Goal: Task Accomplishment & Management: Manage account settings

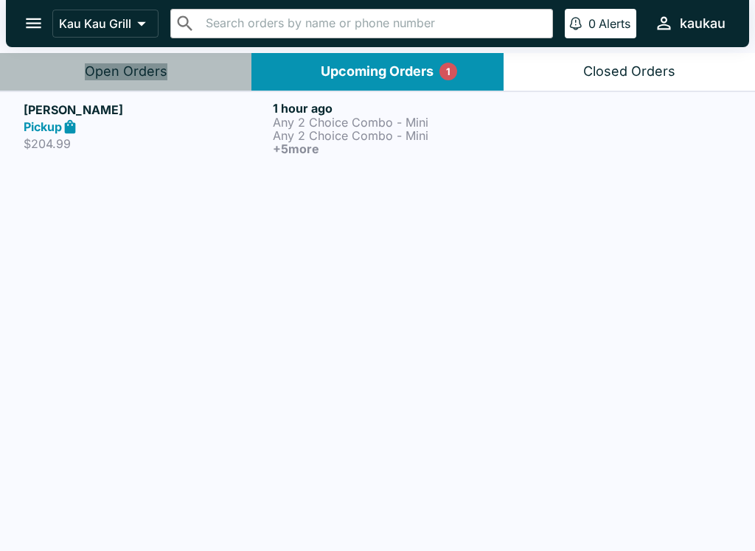
click at [149, 85] on button "Open Orders" at bounding box center [125, 72] width 251 height 38
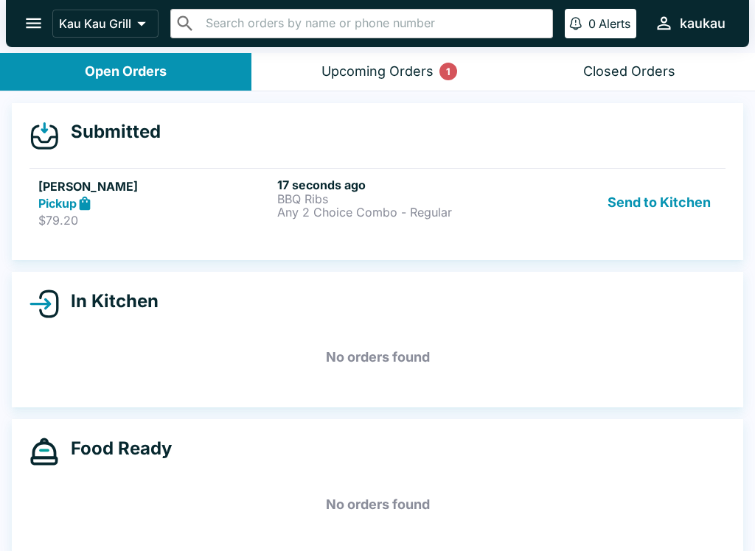
click at [225, 207] on div "Pickup" at bounding box center [154, 203] width 233 height 17
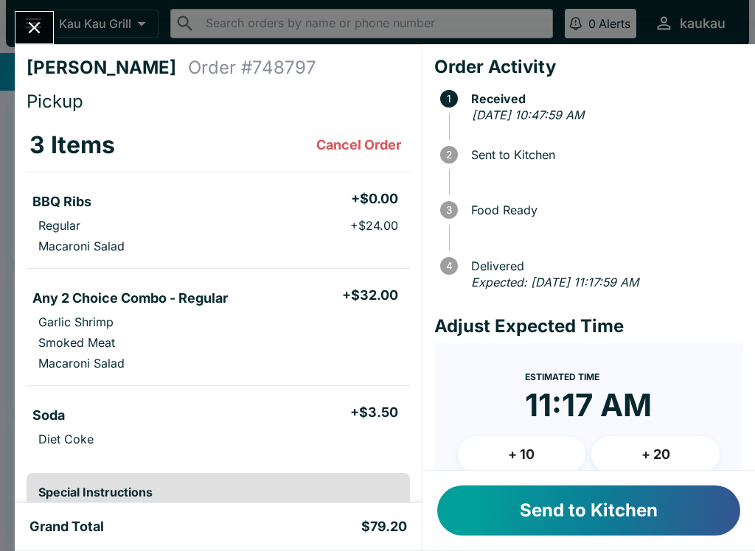
click at [665, 507] on button "Send to Kitchen" at bounding box center [588, 511] width 303 height 50
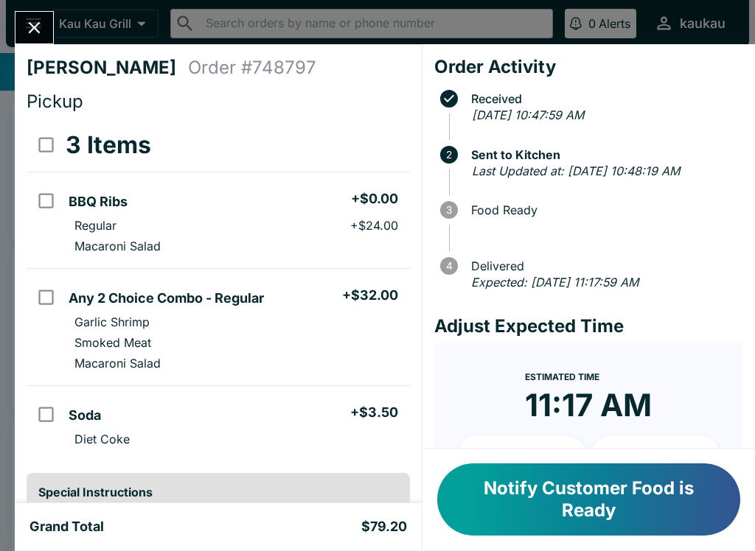
click at [370, 516] on div "Grand Total $79.20" at bounding box center [218, 526] width 407 height 47
click at [45, 15] on button "Close" at bounding box center [34, 28] width 38 height 32
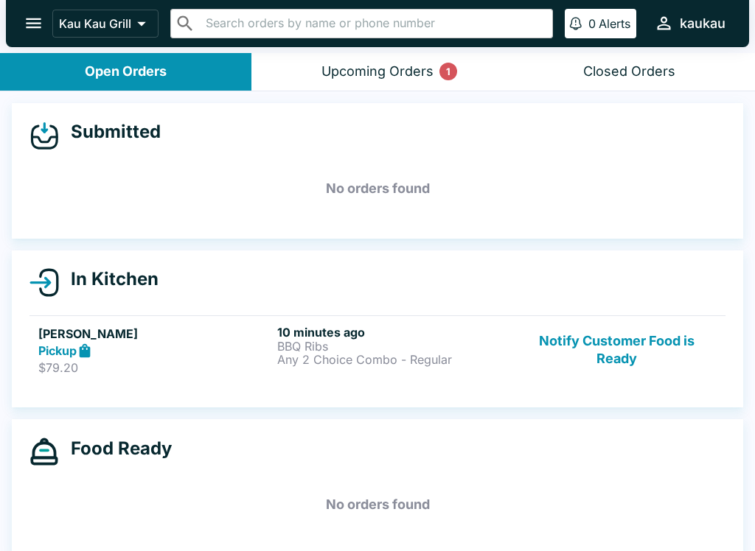
click at [444, 59] on button "Upcoming Orders 1" at bounding box center [376, 72] width 251 height 38
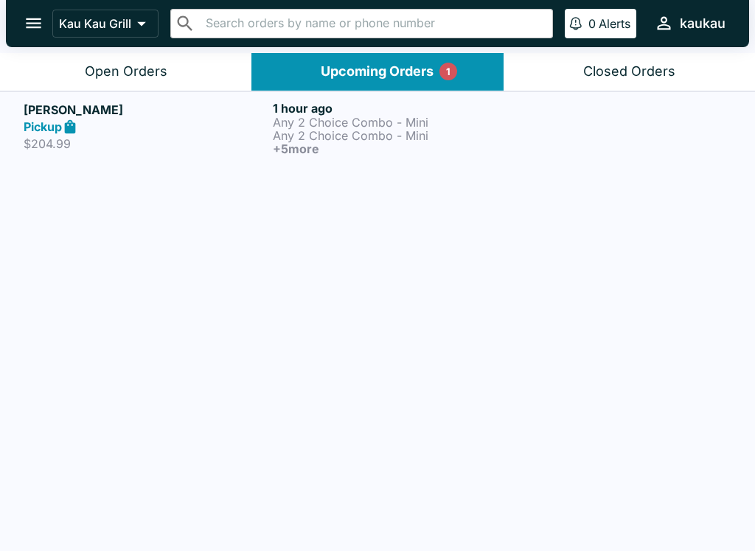
click at [161, 66] on div "Open Orders" at bounding box center [126, 71] width 83 height 17
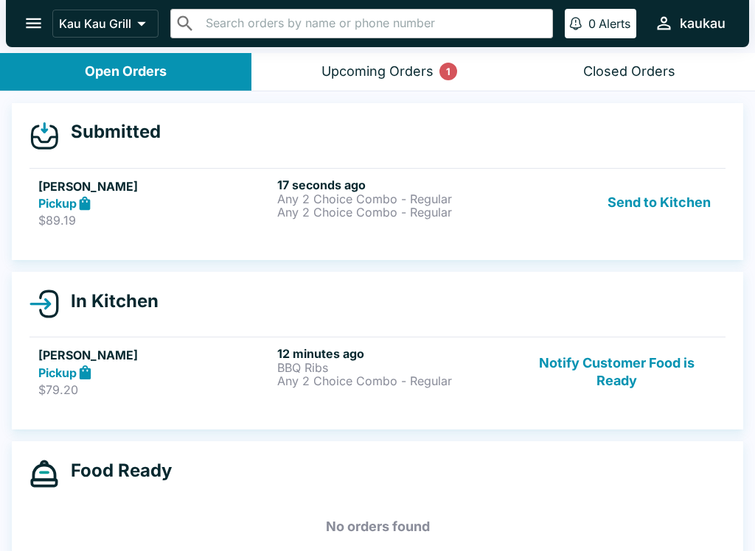
click at [684, 204] on button "Send to Kitchen" at bounding box center [658, 203] width 115 height 51
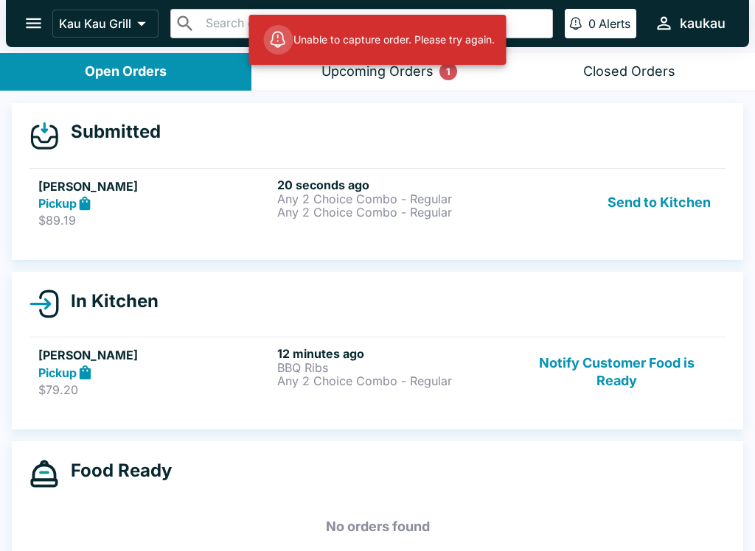
click at [385, 209] on p "Any 2 Choice Combo - Regular" at bounding box center [393, 212] width 233 height 13
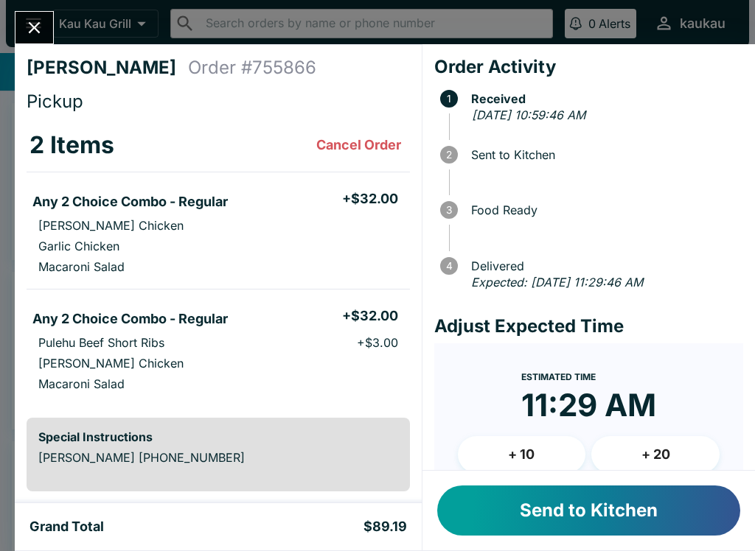
click at [627, 489] on button "Send to Kitchen" at bounding box center [588, 511] width 303 height 50
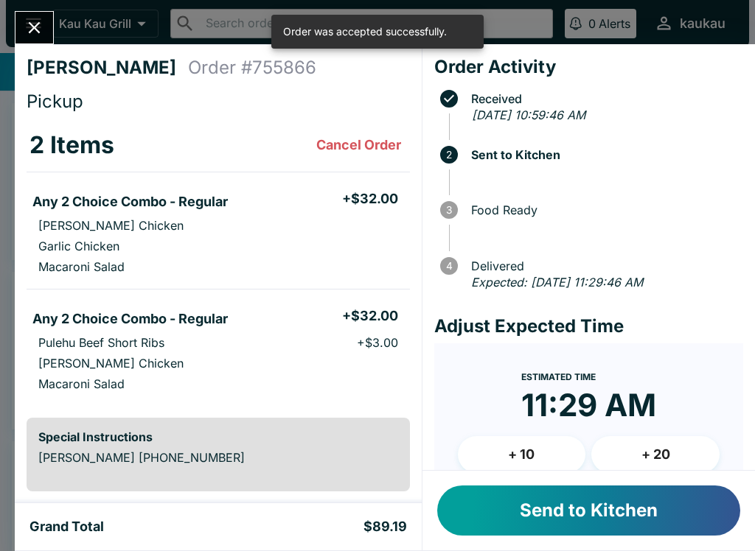
click at [35, 18] on icon "Close" at bounding box center [34, 28] width 20 height 20
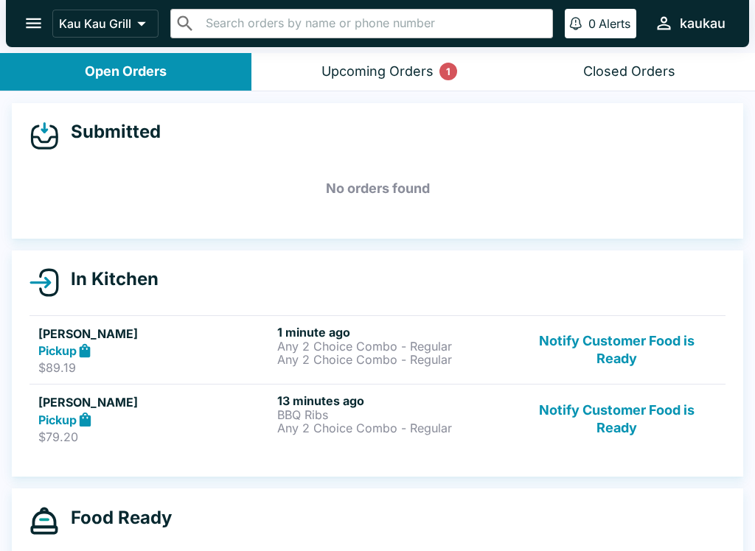
click at [19, 32] on button "open drawer" at bounding box center [34, 23] width 38 height 38
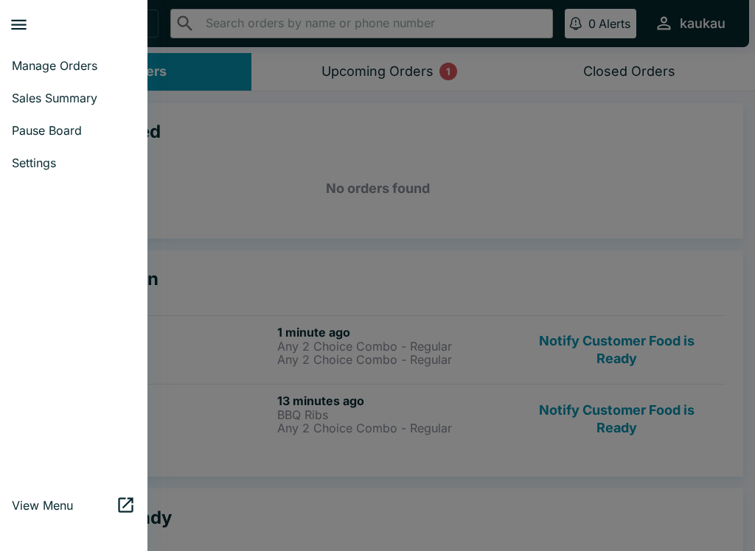
click at [80, 63] on span "Manage Orders" at bounding box center [74, 65] width 124 height 15
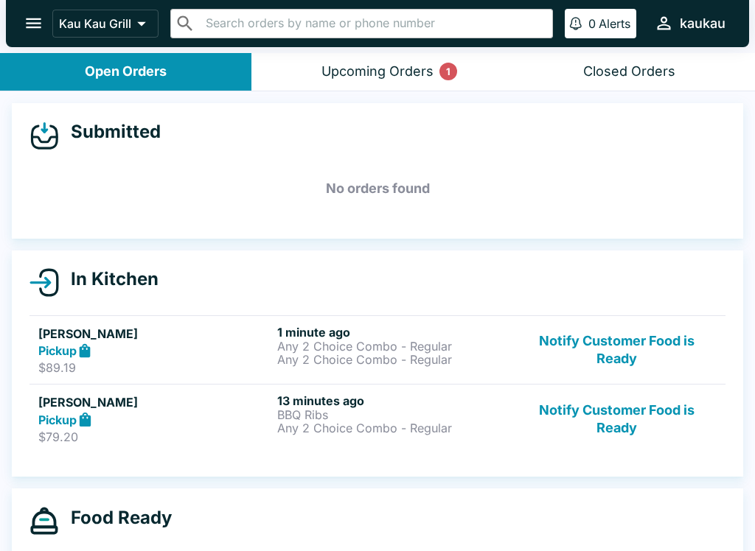
scroll to position [-1, 0]
click at [388, 85] on button "Upcoming Orders 1" at bounding box center [376, 72] width 251 height 38
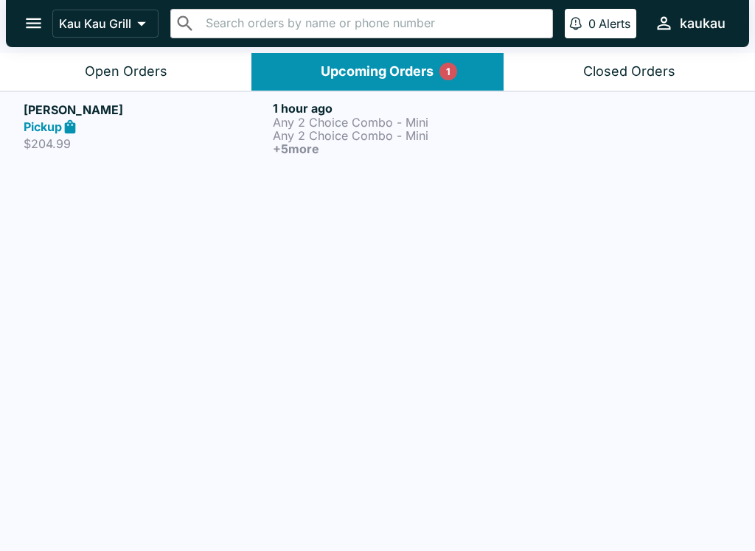
click at [122, 65] on div "Open Orders" at bounding box center [126, 71] width 83 height 17
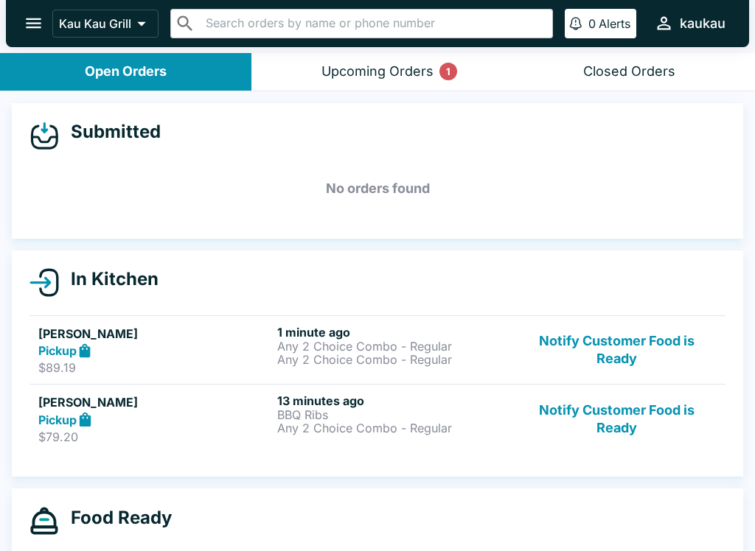
click at [608, 411] on button "Notify Customer Food is Ready" at bounding box center [617, 419] width 200 height 51
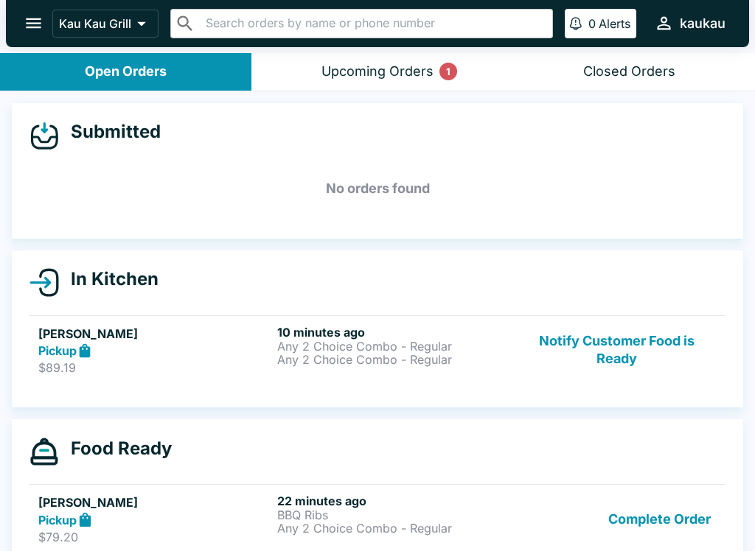
click at [620, 351] on button "Notify Customer Food is Ready" at bounding box center [617, 350] width 200 height 51
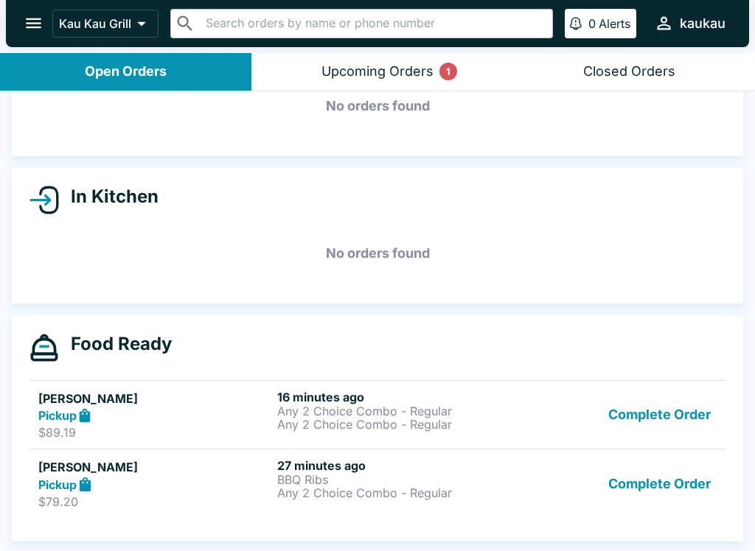
click at [662, 492] on button "Complete Order" at bounding box center [659, 483] width 114 height 51
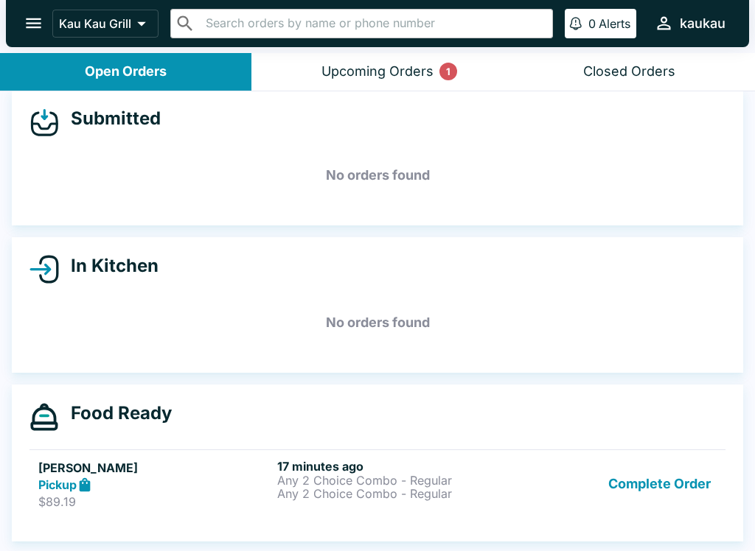
scroll to position [13, 0]
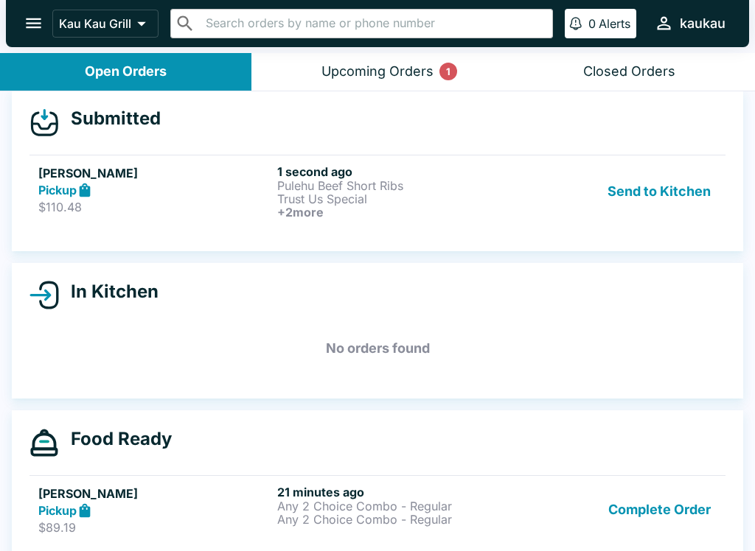
click at [680, 193] on button "Send to Kitchen" at bounding box center [658, 191] width 115 height 55
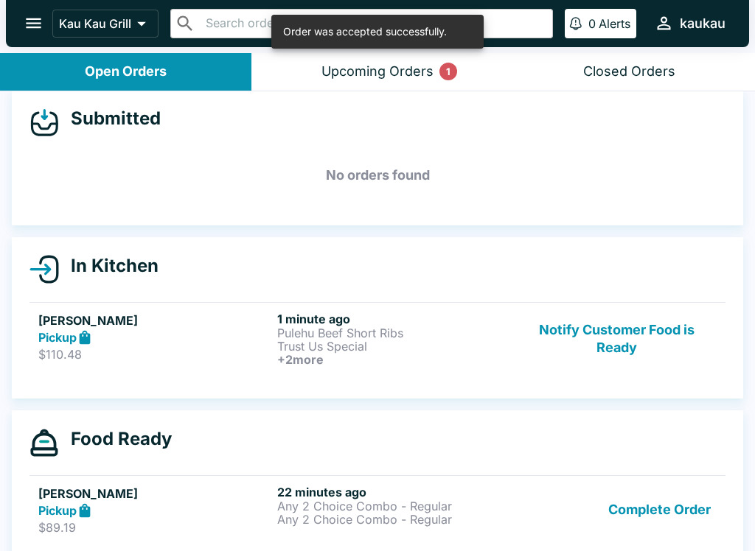
click at [360, 348] on p "Trust Us Special" at bounding box center [393, 346] width 233 height 13
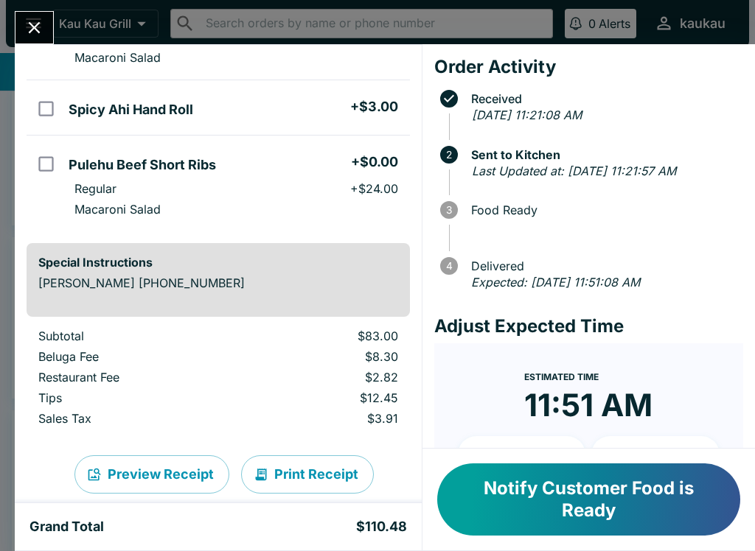
scroll to position [265, 0]
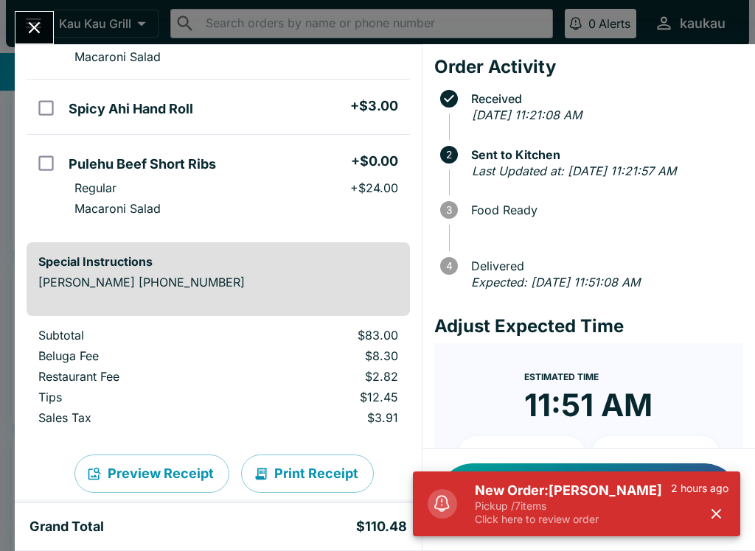
click at [648, 520] on p "Click here to review order" at bounding box center [573, 519] width 196 height 13
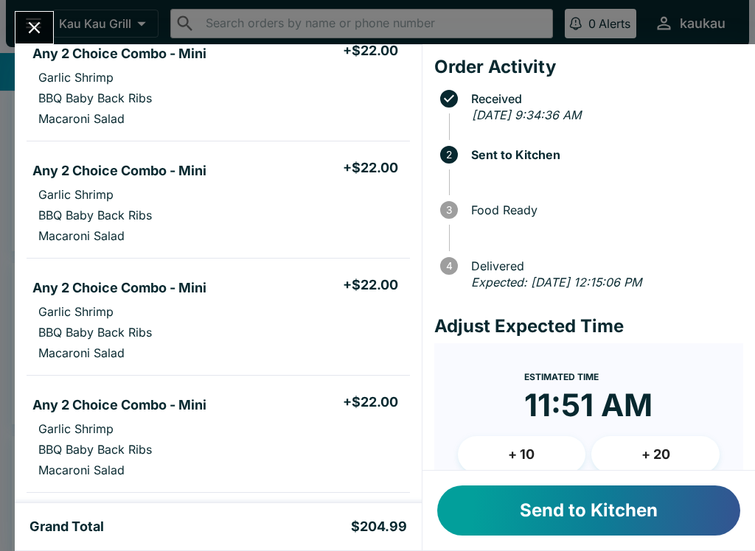
click at [645, 531] on button "Send to Kitchen" at bounding box center [588, 511] width 303 height 50
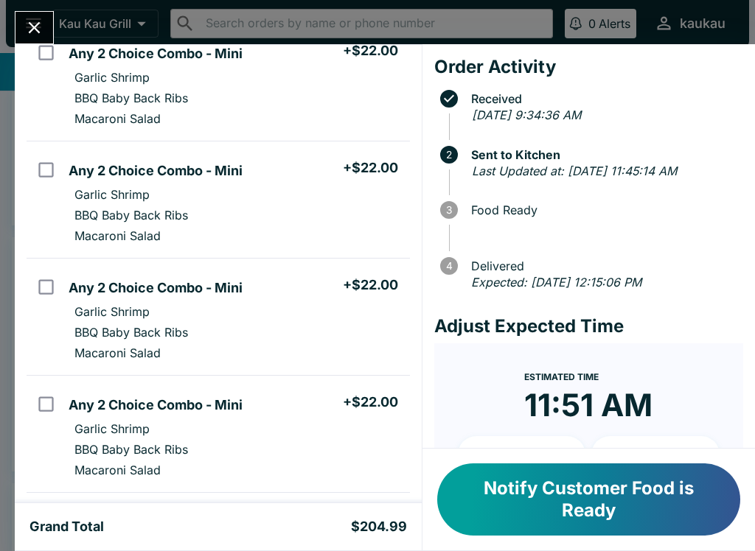
click at [632, 526] on button "Notify Customer Food is Ready" at bounding box center [588, 500] width 303 height 72
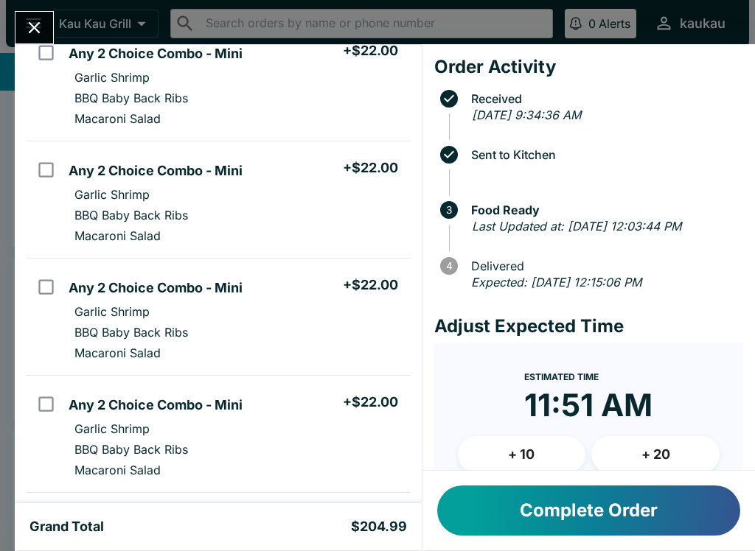
click at [23, 21] on button "Close" at bounding box center [34, 28] width 38 height 32
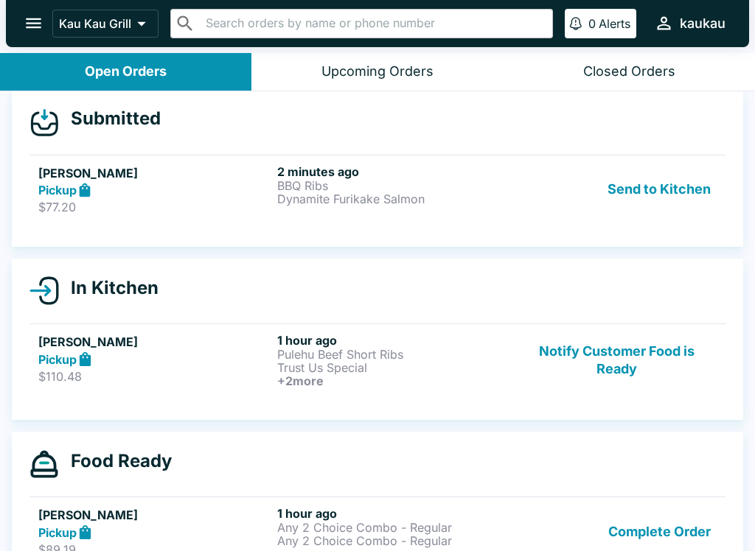
click at [707, 204] on button "Send to Kitchen" at bounding box center [658, 189] width 115 height 51
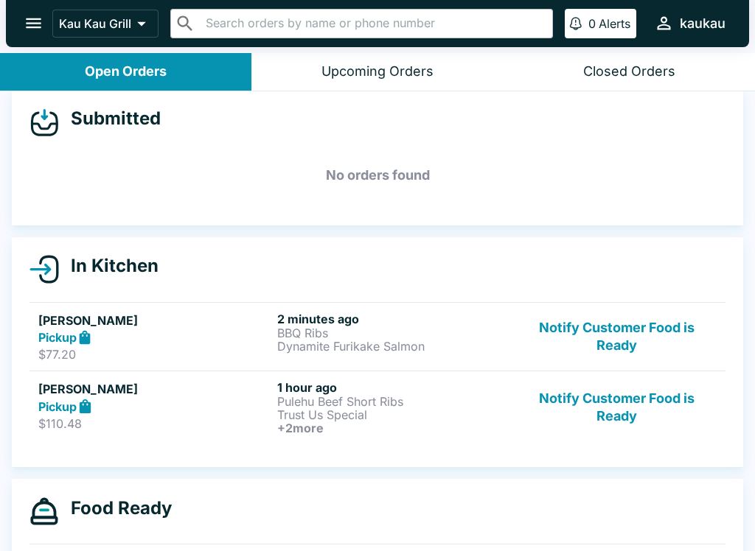
click at [309, 332] on p "BBQ Ribs" at bounding box center [393, 332] width 233 height 13
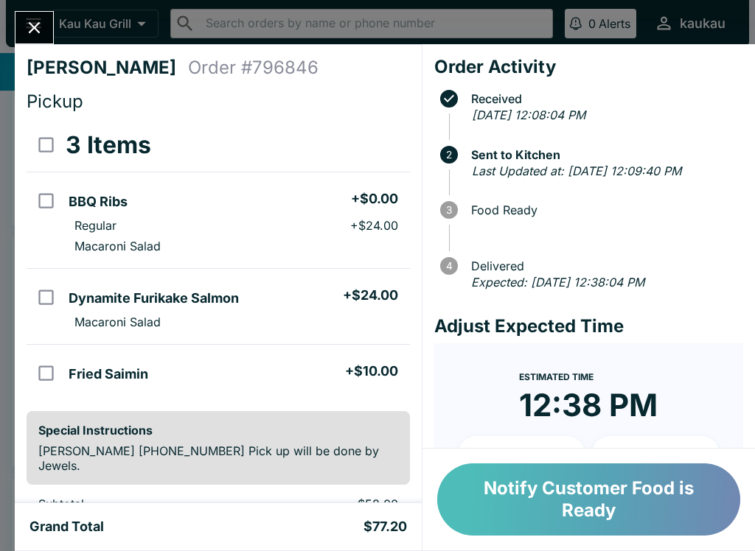
click at [615, 498] on button "Notify Customer Food is Ready" at bounding box center [588, 500] width 303 height 72
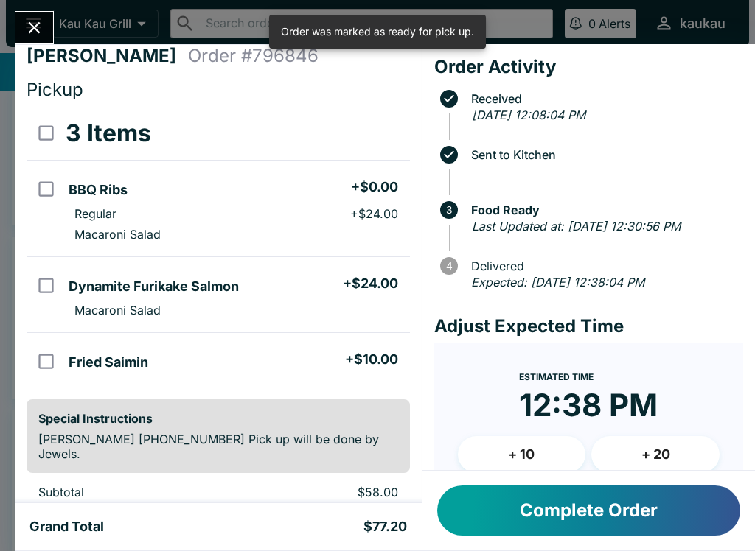
scroll to position [15, 0]
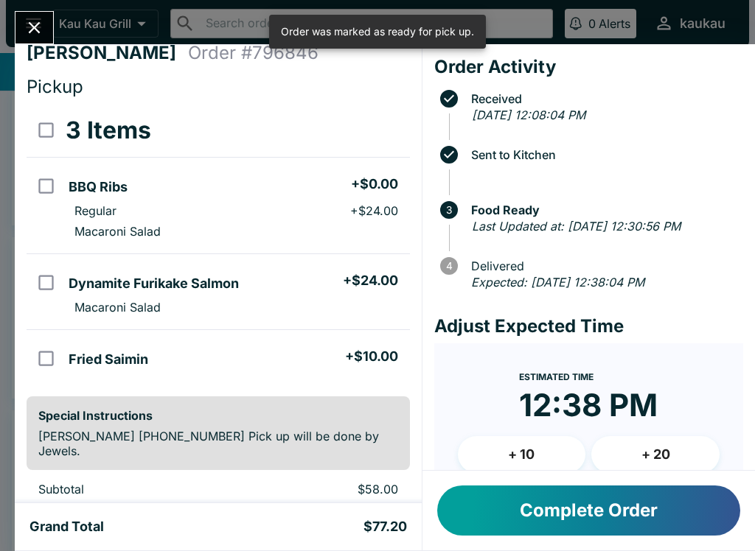
click at [21, 32] on button "Close" at bounding box center [34, 28] width 38 height 32
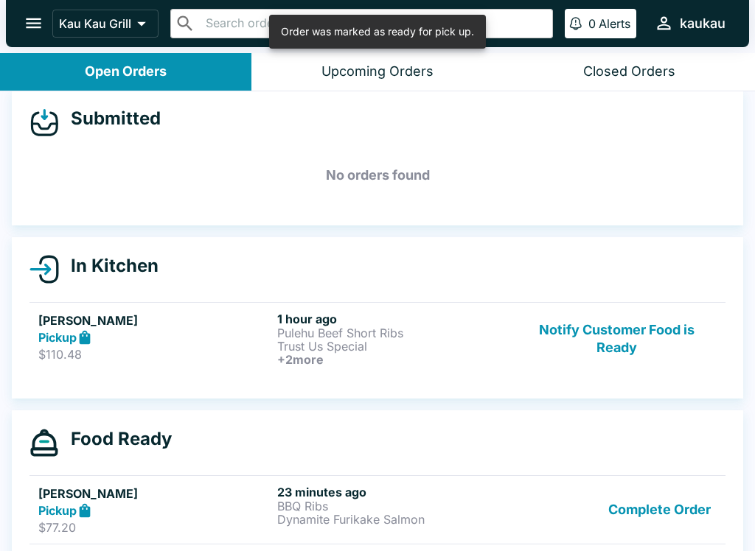
click at [603, 341] on button "Notify Customer Food is Ready" at bounding box center [617, 339] width 200 height 55
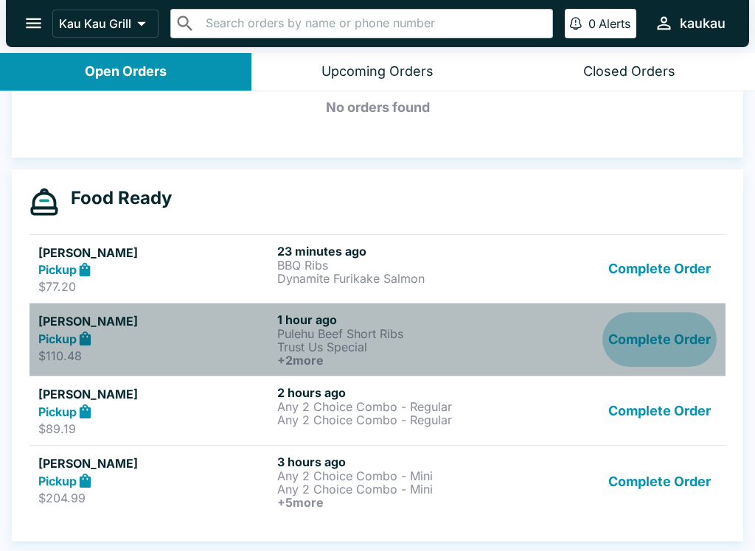
click at [626, 354] on button "Complete Order" at bounding box center [659, 339] width 114 height 55
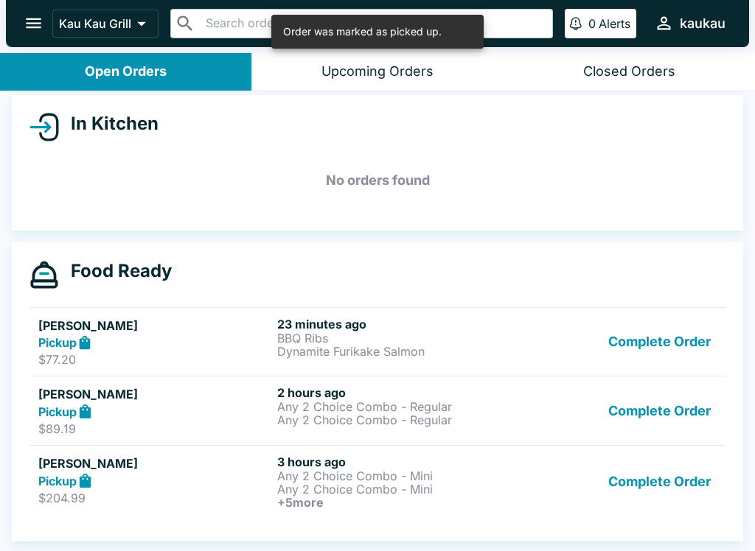
click at [640, 426] on button "Complete Order" at bounding box center [659, 410] width 114 height 51
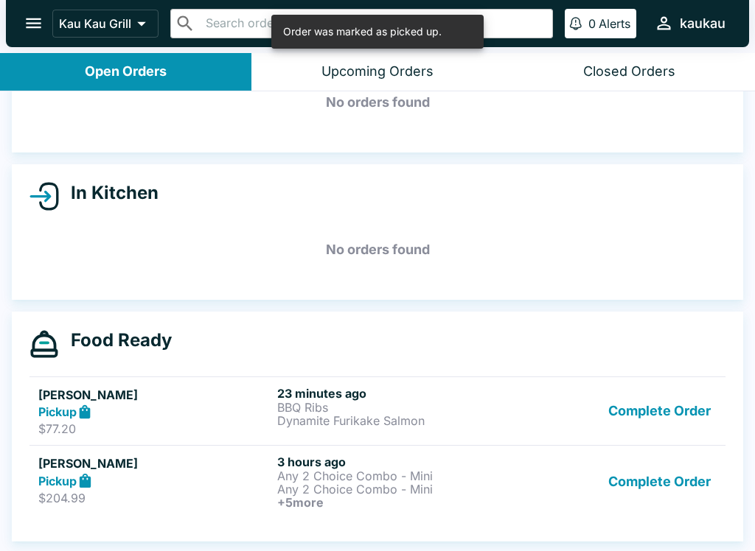
scroll to position [86, 0]
click at [630, 503] on button "Complete Order" at bounding box center [659, 482] width 114 height 55
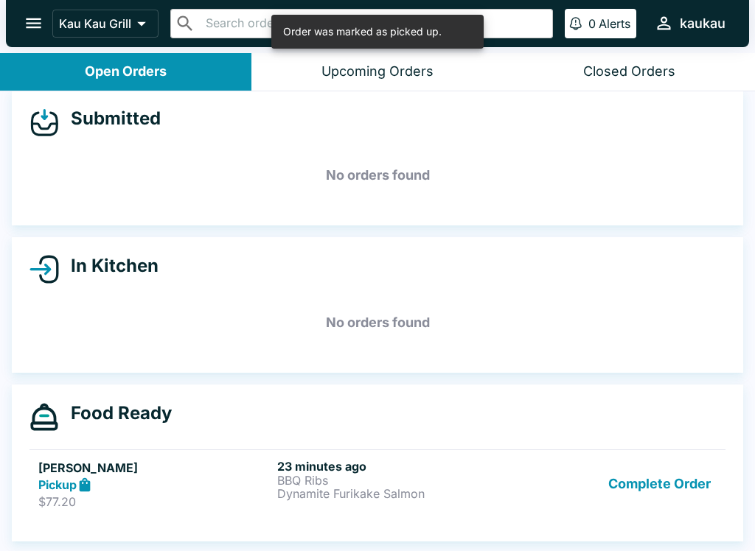
scroll to position [13, 0]
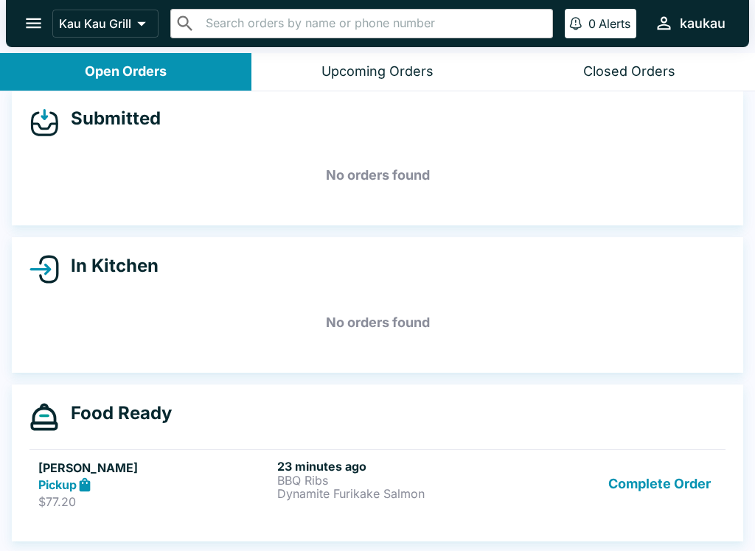
click at [43, 10] on button "open drawer" at bounding box center [34, 23] width 38 height 38
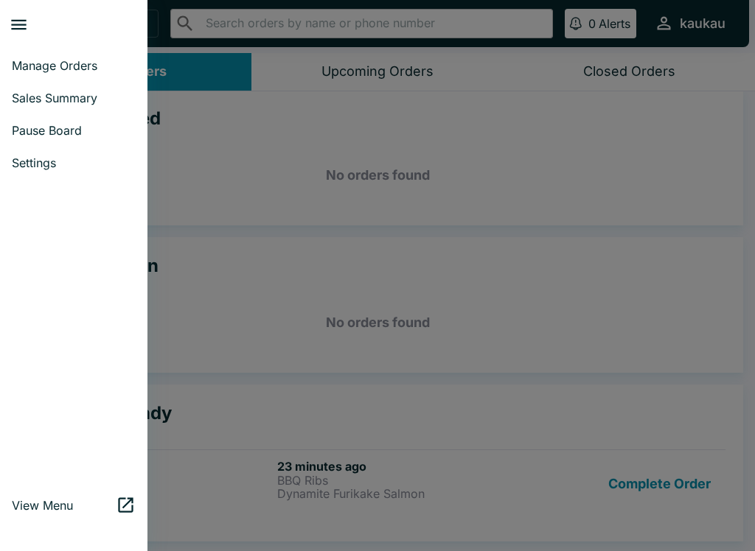
click at [69, 100] on span "Sales Summary" at bounding box center [74, 98] width 124 height 15
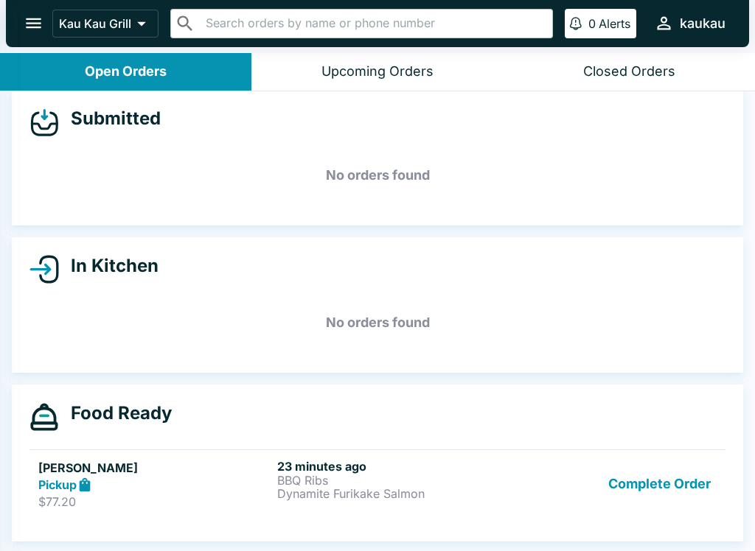
select select "03:00"
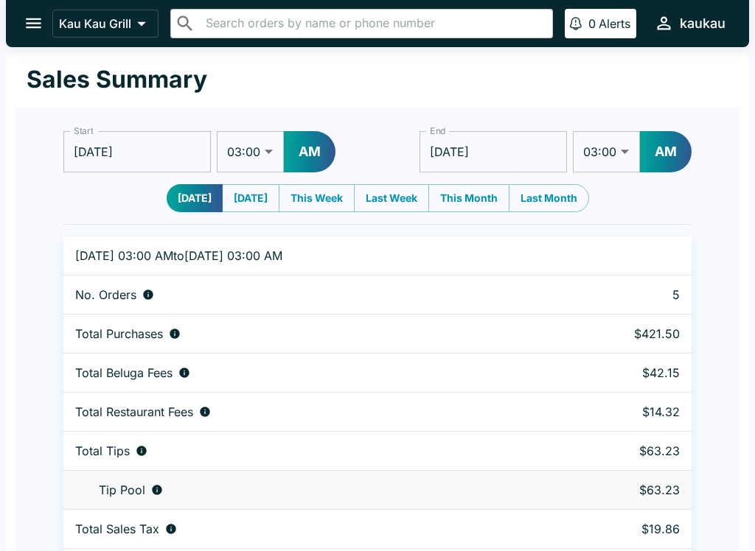
click at [40, 32] on icon "open drawer" at bounding box center [34, 23] width 20 height 20
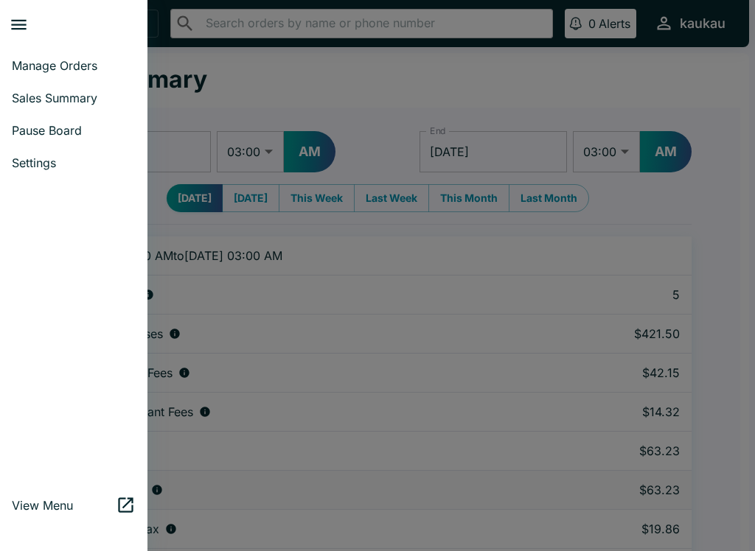
click at [81, 62] on span "Manage Orders" at bounding box center [74, 65] width 124 height 15
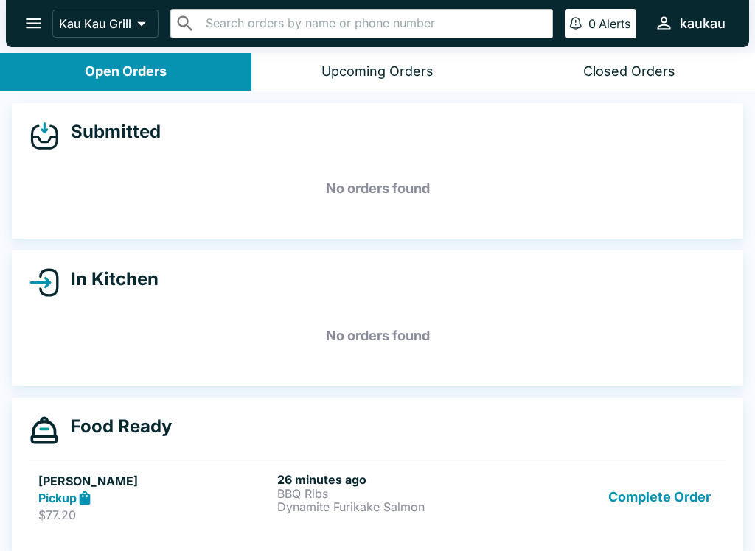
click at [646, 500] on button "Complete Order" at bounding box center [659, 497] width 114 height 51
